Goal: Communication & Community: Answer question/provide support

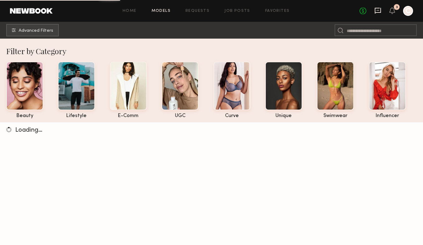
click at [378, 10] on icon at bounding box center [378, 10] width 2 height 1
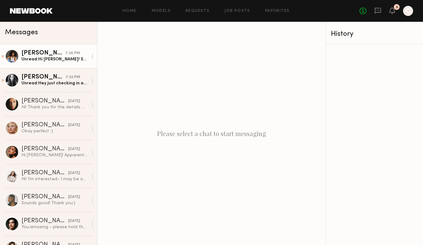
click at [56, 58] on div "Unread: Hi [PERSON_NAME]! Should I still expect a call sheet later tonight?" at bounding box center [54, 59] width 66 height 6
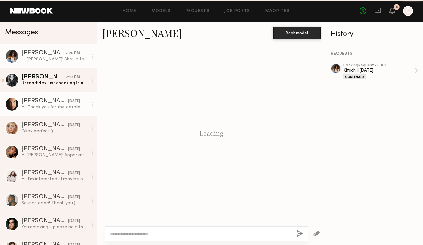
scroll to position [582, 0]
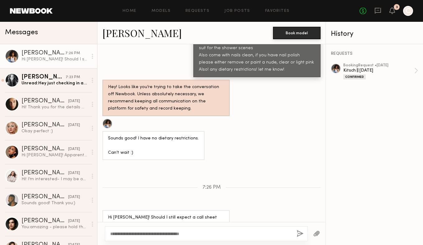
click at [319, 232] on button "button" at bounding box center [316, 234] width 7 height 8
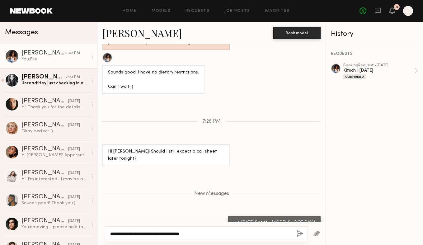
click at [203, 233] on textarea "**********" at bounding box center [201, 234] width 182 height 6
drag, startPoint x: 197, startPoint y: 234, endPoint x: 138, endPoint y: 233, distance: 59.2
click at [138, 233] on textarea "**********" at bounding box center [201, 234] width 182 height 6
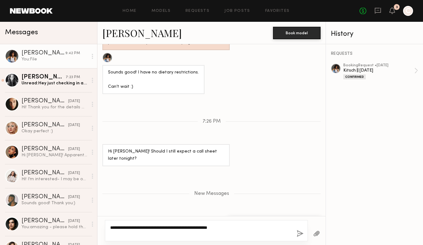
type textarea "**********"
click at [295, 235] on div "**********" at bounding box center [206, 230] width 203 height 21
click at [297, 234] on button "button" at bounding box center [300, 234] width 7 height 8
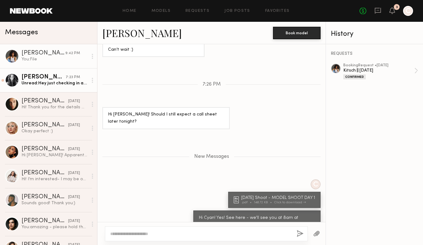
click at [62, 78] on div "[PERSON_NAME]" at bounding box center [43, 77] width 44 height 6
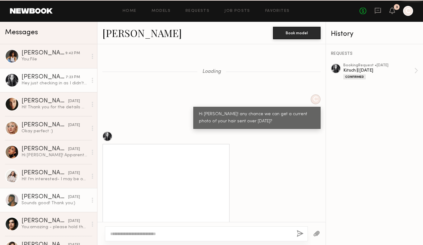
scroll to position [591, 0]
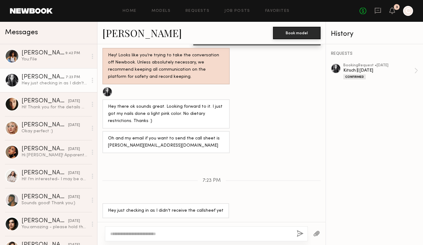
click at [137, 236] on textarea at bounding box center [201, 234] width 182 height 6
type textarea "**********"
click at [298, 234] on button "button" at bounding box center [300, 234] width 7 height 8
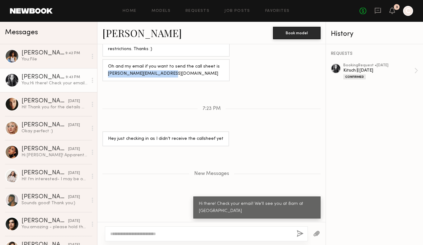
drag, startPoint x: 172, startPoint y: 72, endPoint x: 101, endPoint y: 69, distance: 70.8
click at [101, 69] on div "Oh and my email if you want to send the call sheet is [PERSON_NAME][EMAIL_ADDRE…" at bounding box center [212, 70] width 228 height 22
copy div "dominiquejsharpe@gmail.com"
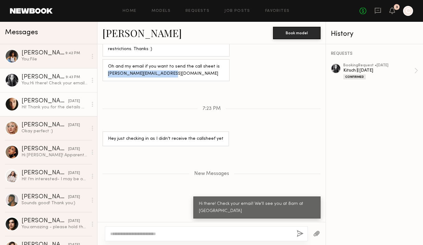
click at [55, 102] on div "[PERSON_NAME]" at bounding box center [44, 101] width 47 height 6
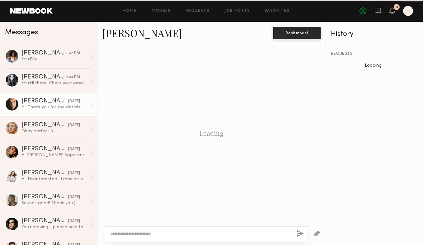
scroll to position [483, 0]
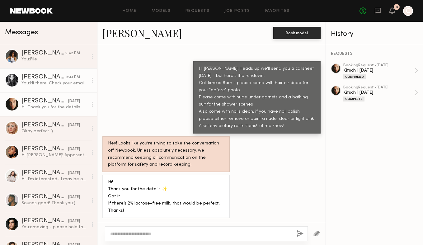
click at [67, 79] on div "9:43 PM" at bounding box center [73, 77] width 14 height 6
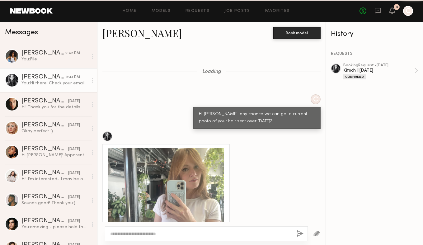
scroll to position [615, 0]
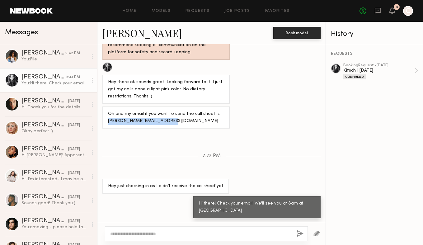
drag, startPoint x: 168, startPoint y: 120, endPoint x: 107, endPoint y: 118, distance: 61.4
click at [107, 118] on div "Oh and my email if you want to send the call sheet is [PERSON_NAME][EMAIL_ADDRE…" at bounding box center [165, 118] width 127 height 22
copy div "dominiquejsharpe@gmail.com"
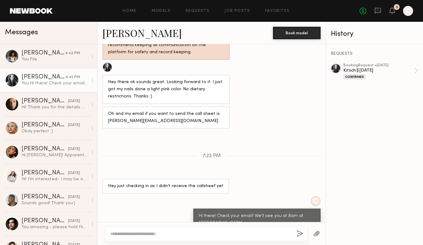
click at [388, 12] on div "No fees up to $5,000 3 C" at bounding box center [387, 11] width 54 height 10
click at [391, 12] on icon at bounding box center [392, 10] width 5 height 4
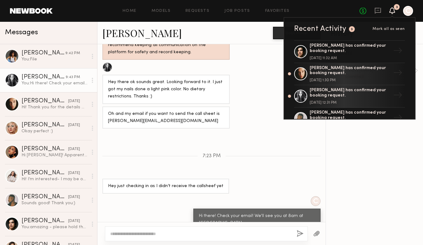
click at [348, 185] on div "REQUESTS booking Request • 08/29/2025 Kitsch || September 2025 Confirmed" at bounding box center [374, 144] width 97 height 201
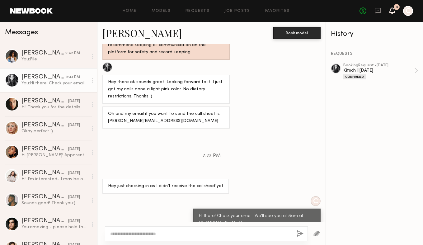
click at [394, 9] on icon at bounding box center [393, 10] width 6 height 7
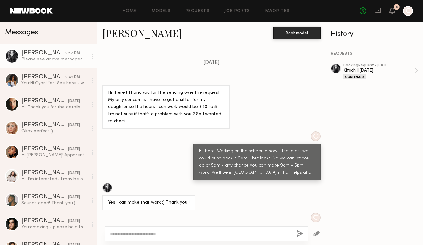
scroll to position [1419, 0]
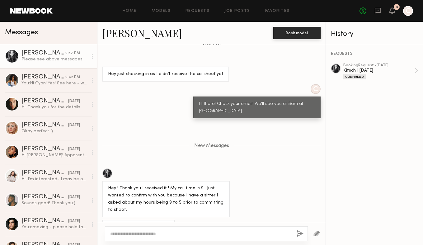
click at [133, 231] on textarea at bounding box center [201, 234] width 182 height 6
type textarea "**********"
click at [301, 234] on button "button" at bounding box center [300, 234] width 7 height 8
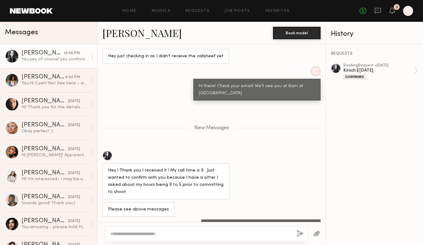
scroll to position [1476, 0]
